Goal: Transaction & Acquisition: Purchase product/service

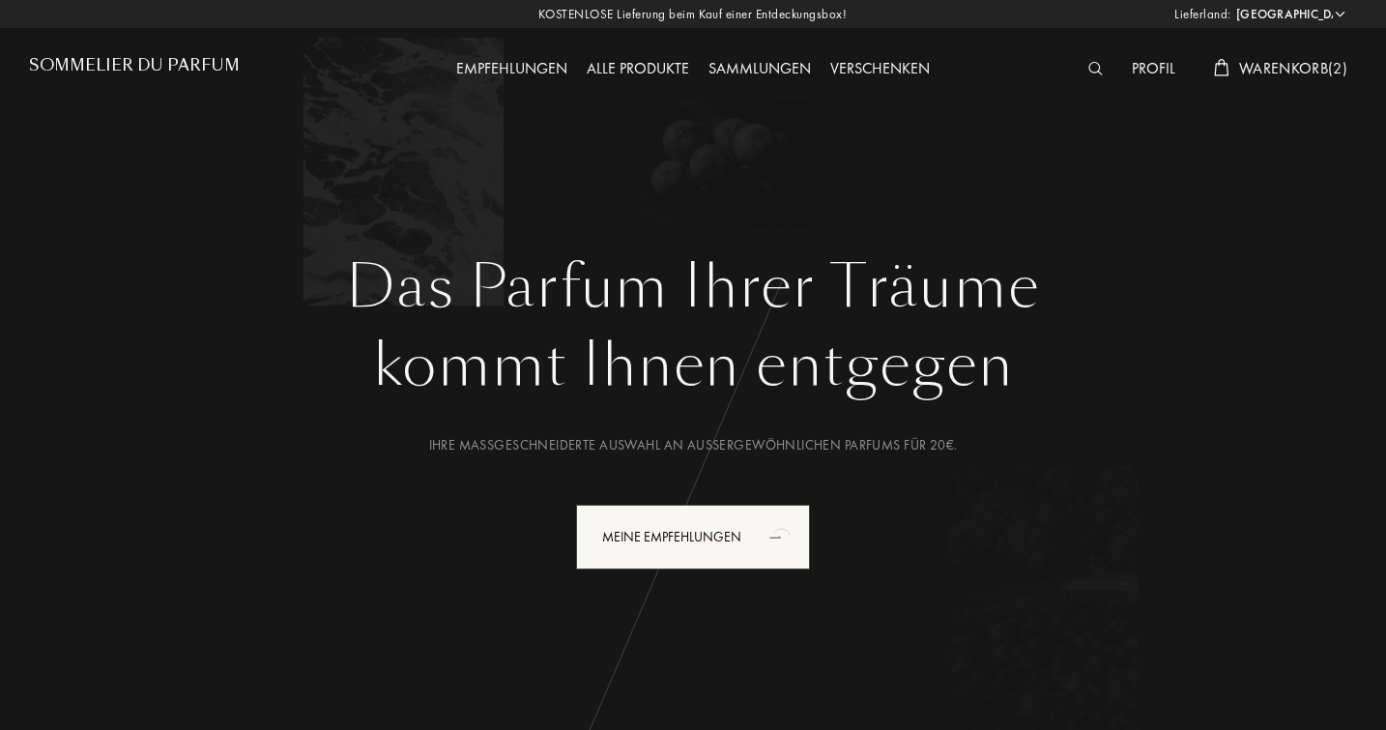
select select "DE"
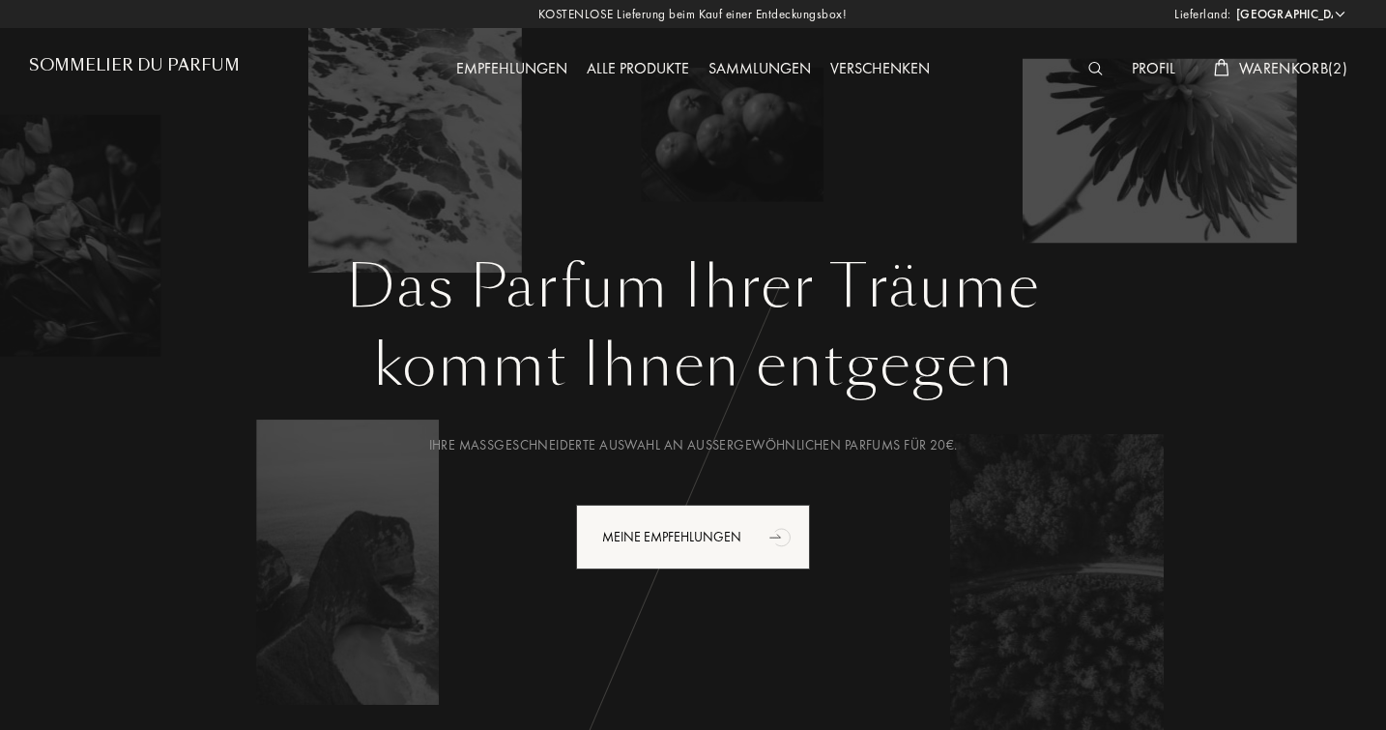
click at [1090, 72] on img at bounding box center [1096, 69] width 15 height 14
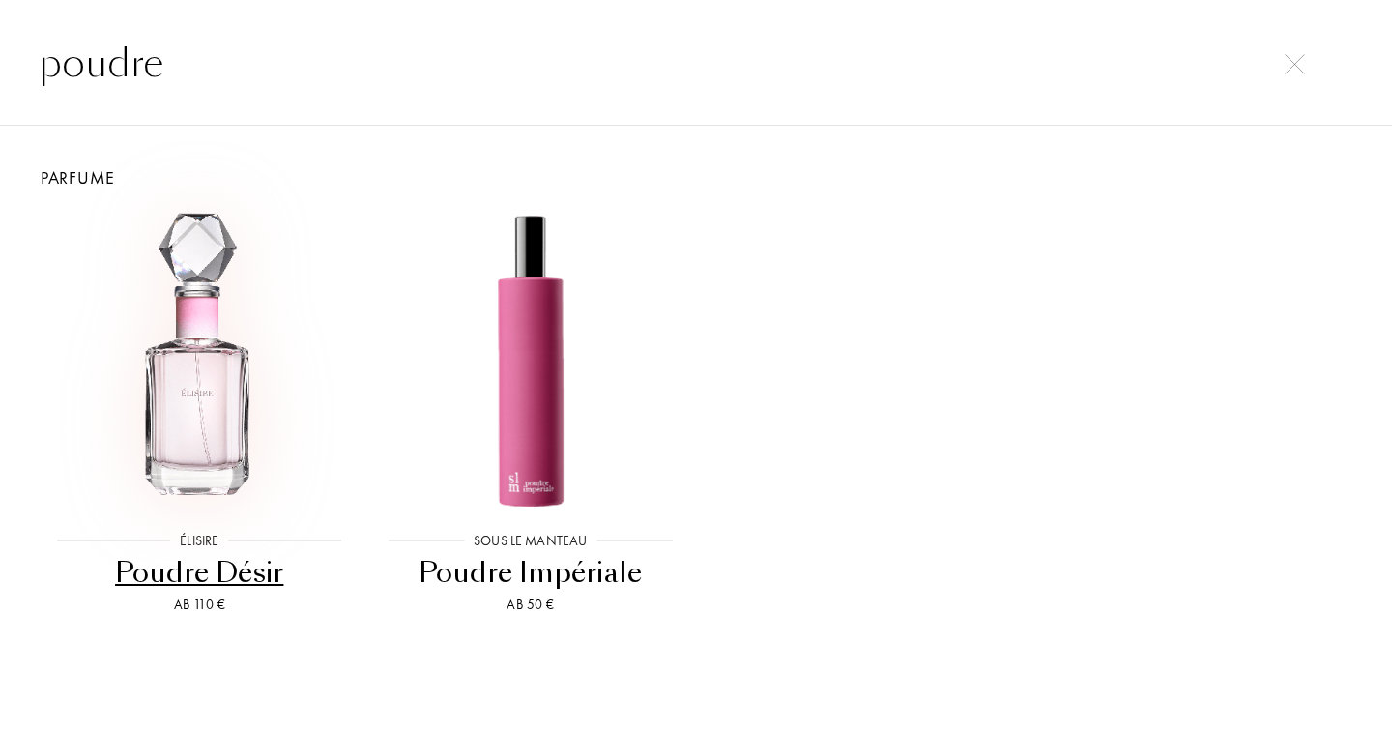
type input "poudre"
click at [218, 381] on img at bounding box center [199, 361] width 298 height 298
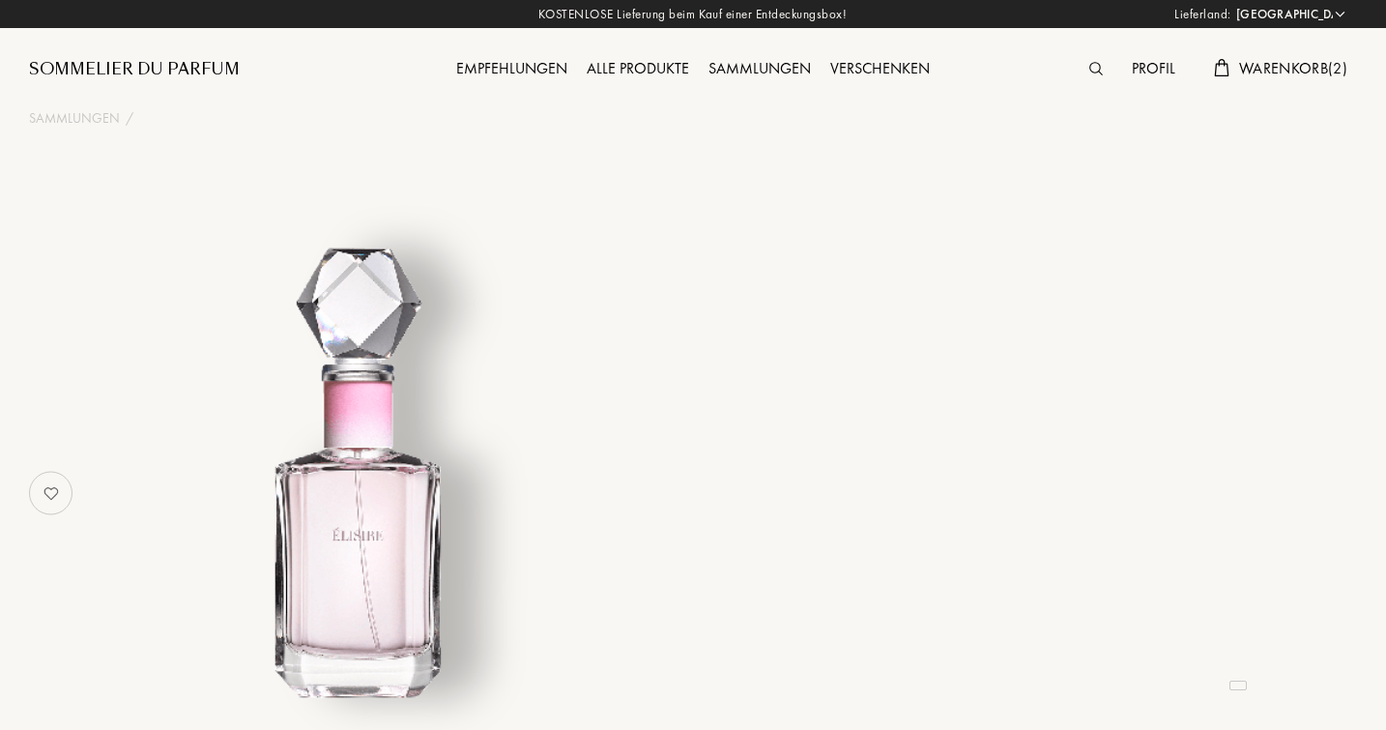
select select "DE"
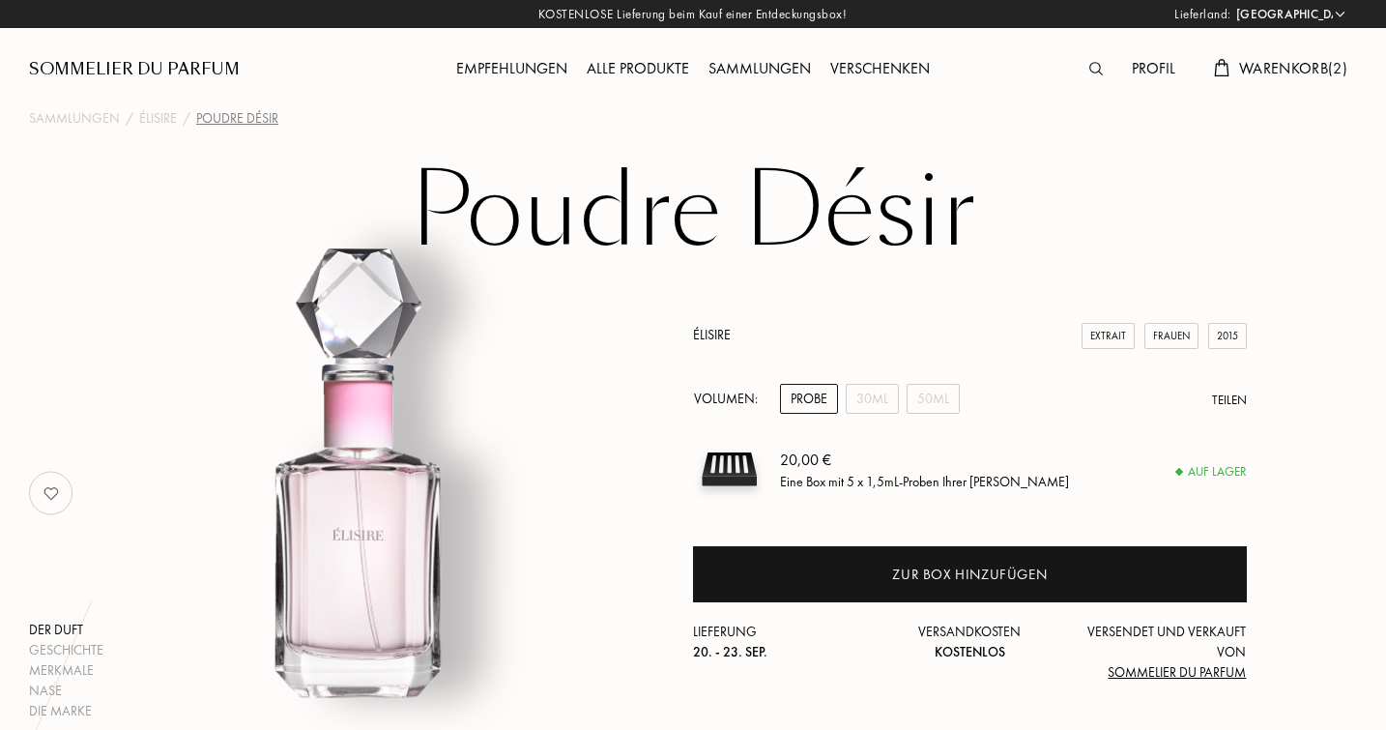
click at [1292, 69] on span "Warenkorb ( 2 )" at bounding box center [1293, 68] width 108 height 20
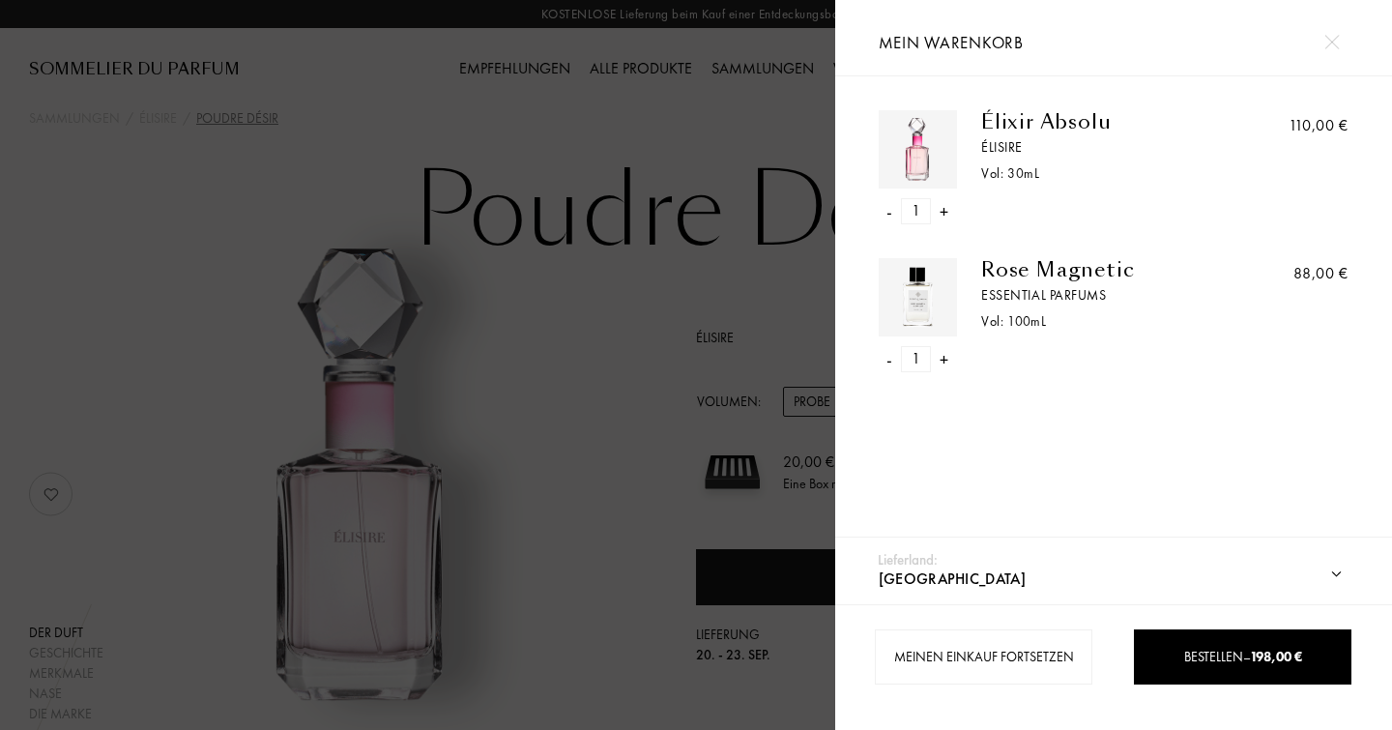
click at [432, 509] on div at bounding box center [417, 365] width 835 height 730
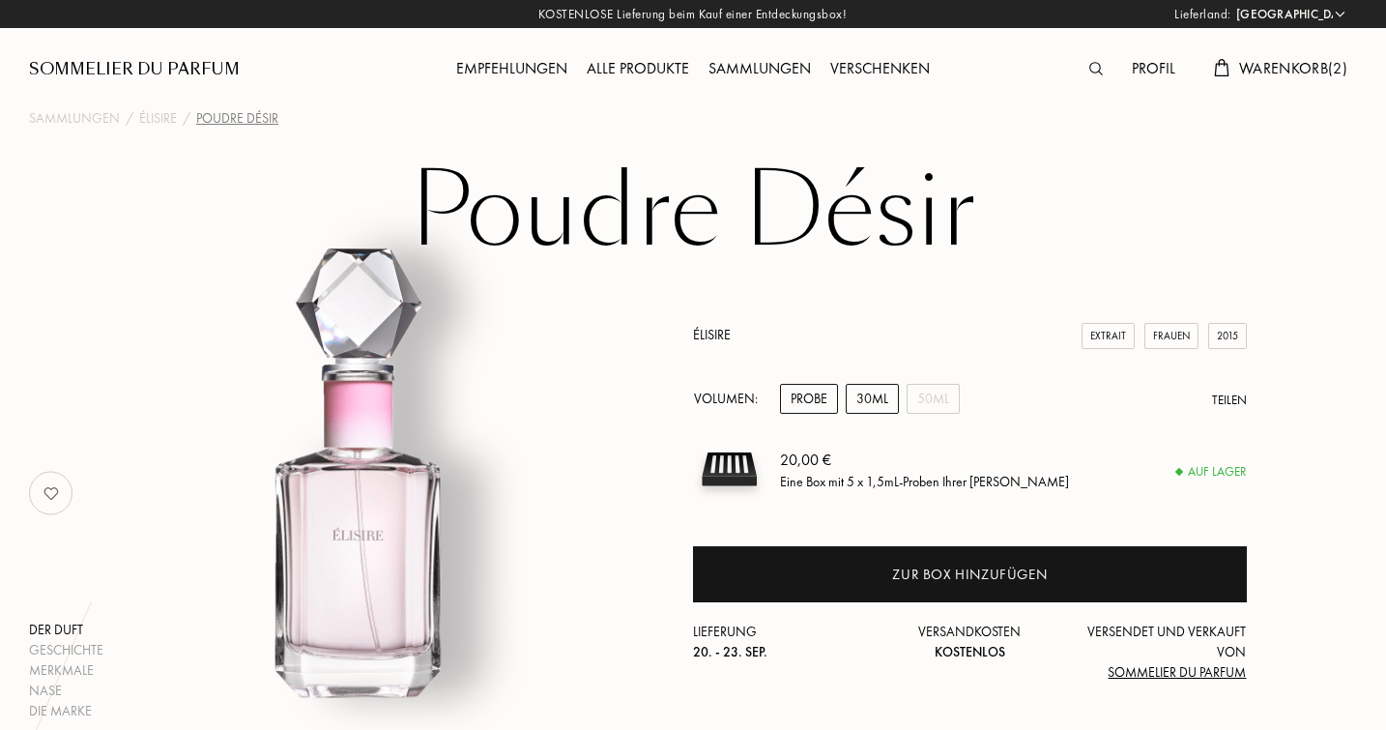
click at [867, 400] on div "30mL" at bounding box center [872, 399] width 53 height 30
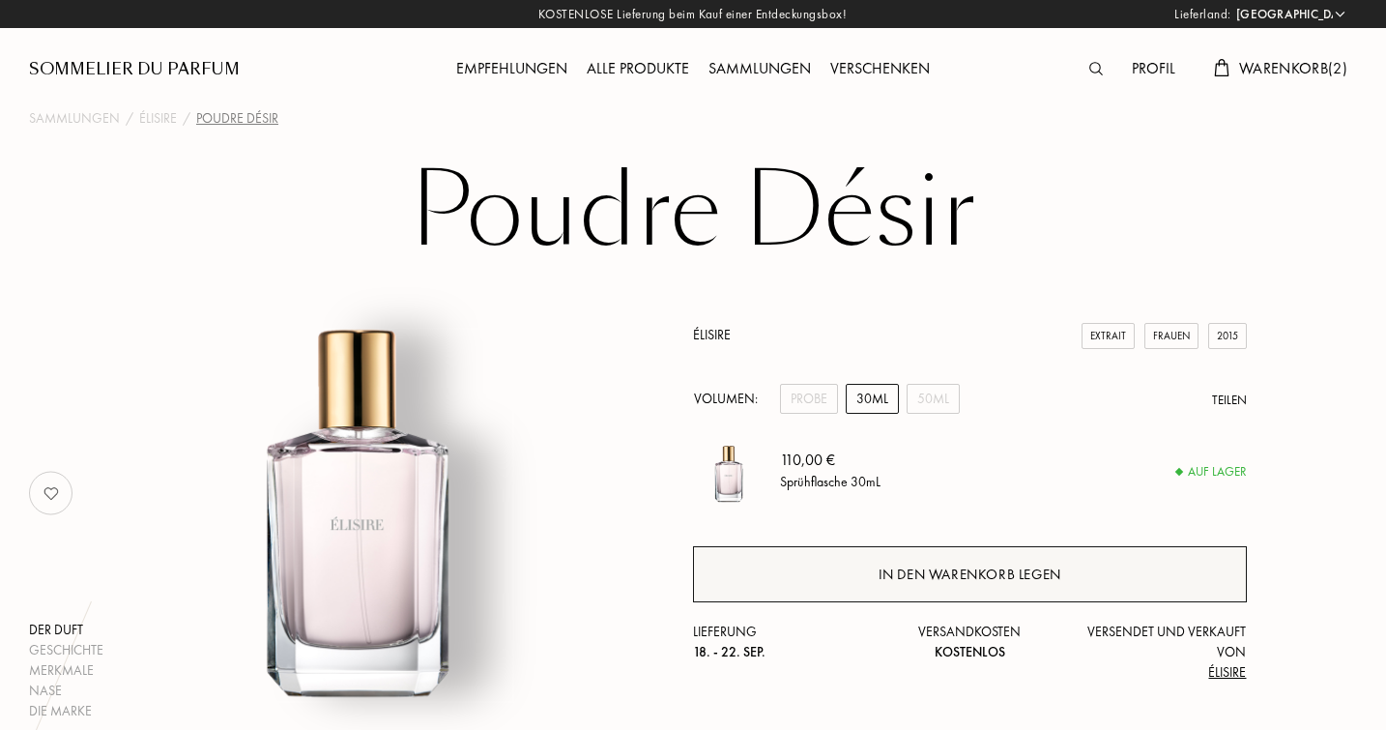
click at [922, 580] on div "In den Warenkorb legen" at bounding box center [970, 575] width 183 height 22
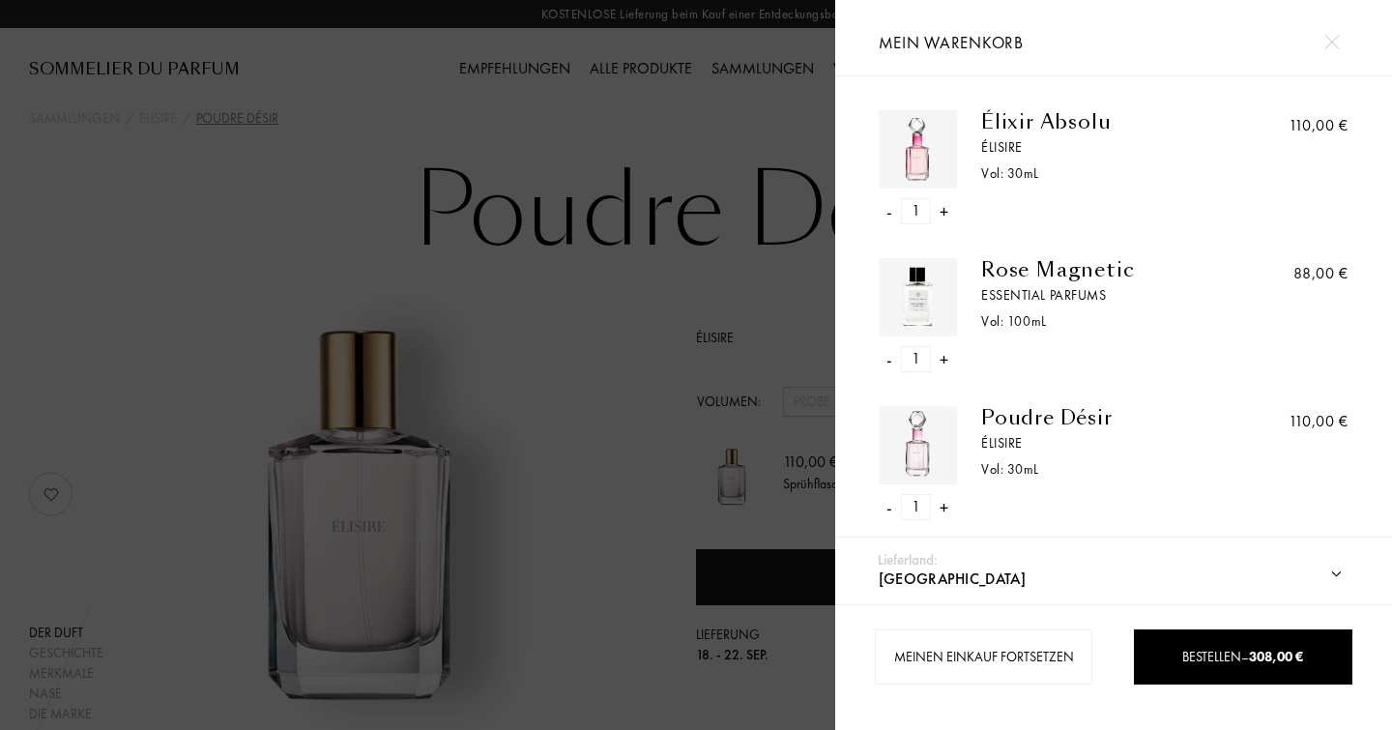
click at [1329, 35] on img at bounding box center [1332, 42] width 15 height 15
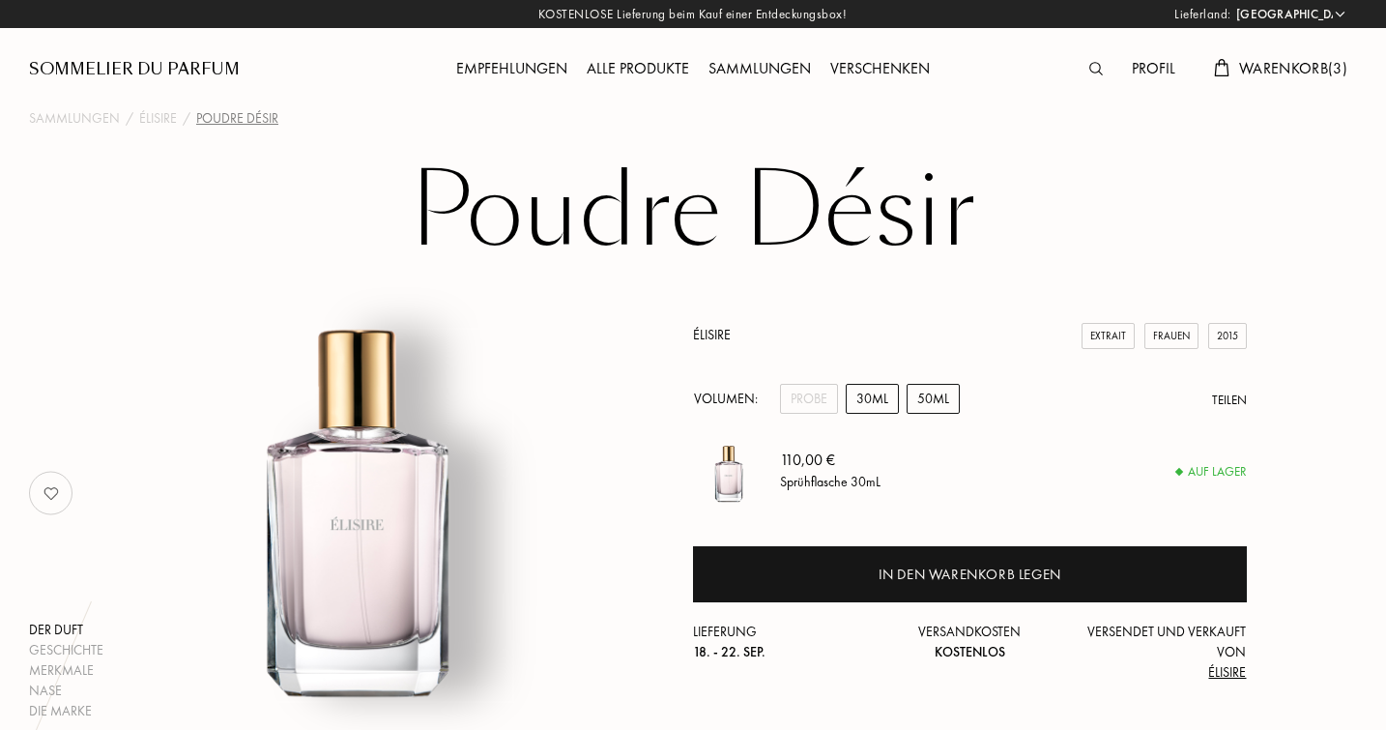
click at [932, 396] on div "50mL" at bounding box center [933, 399] width 53 height 30
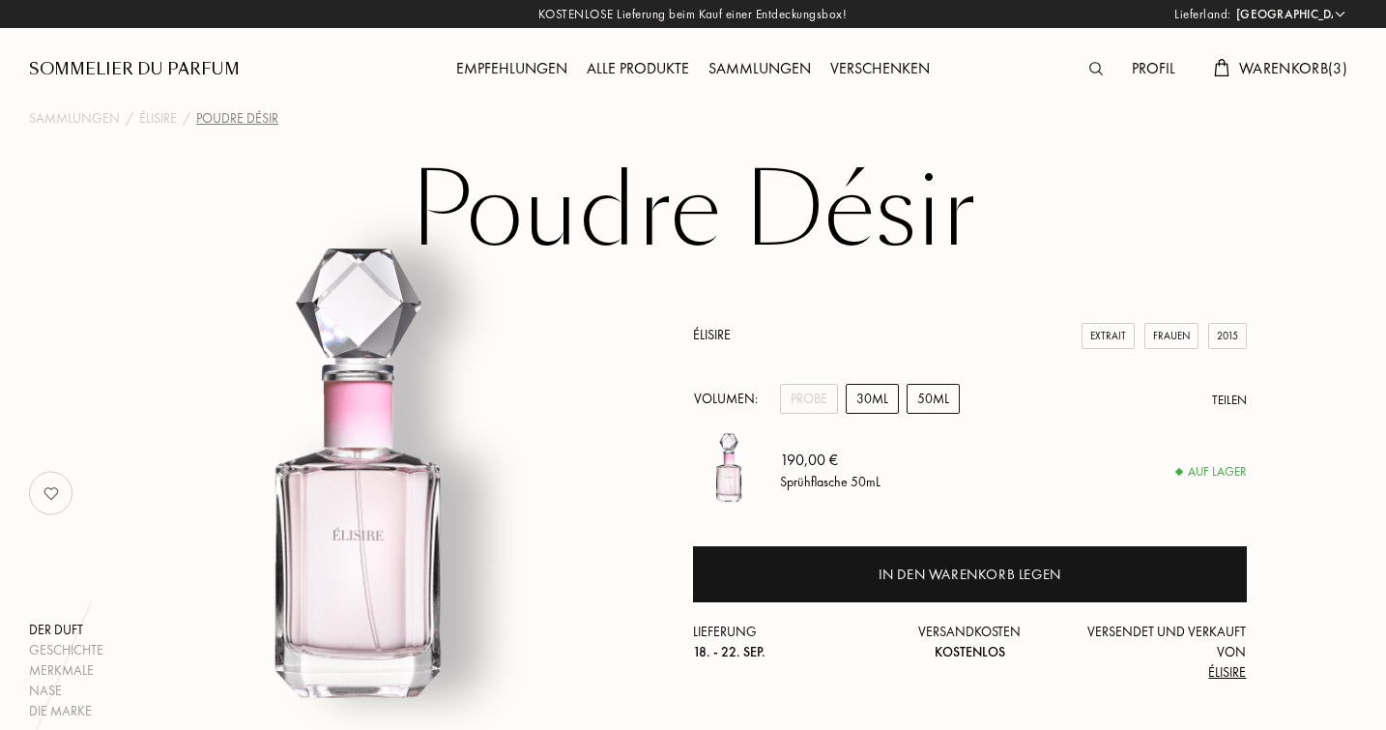
click at [869, 404] on div "30mL" at bounding box center [872, 399] width 53 height 30
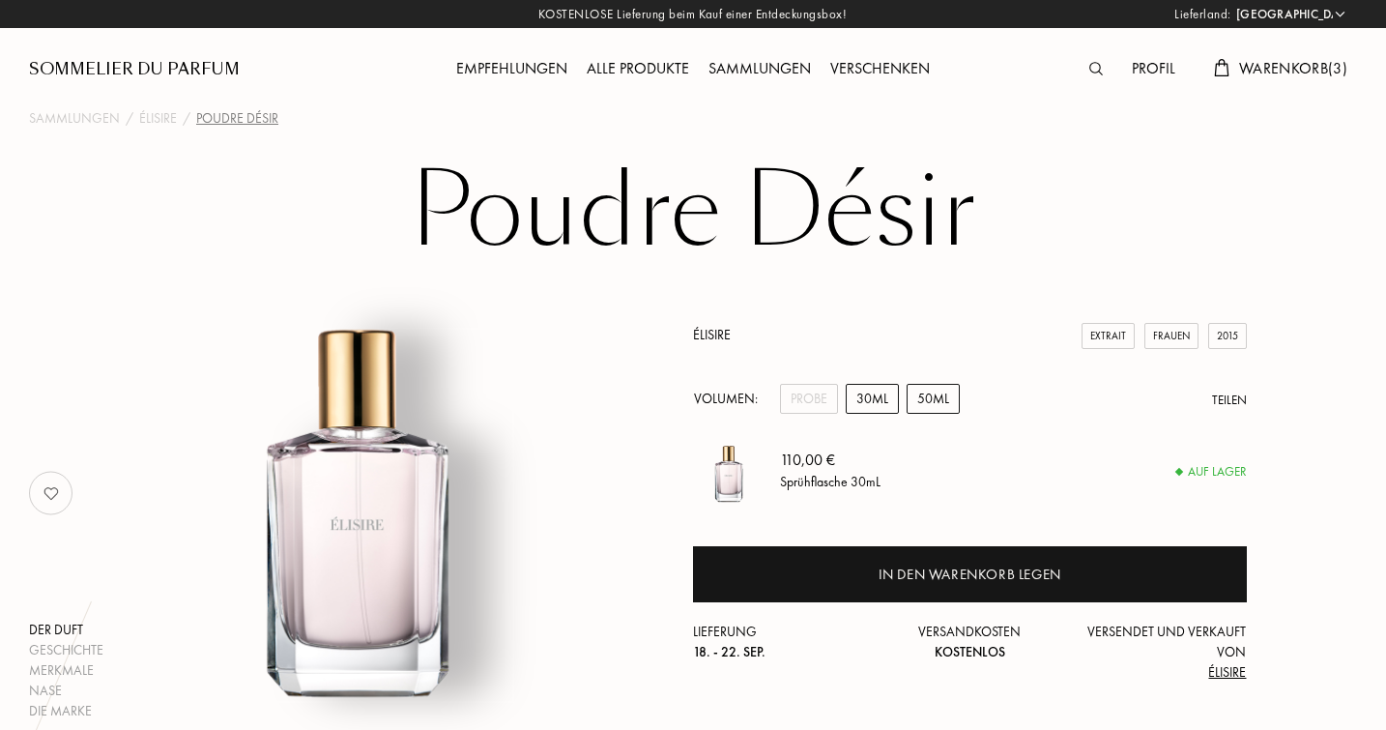
click at [925, 395] on div "50mL" at bounding box center [933, 399] width 53 height 30
